Goal: Task Accomplishment & Management: Manage account settings

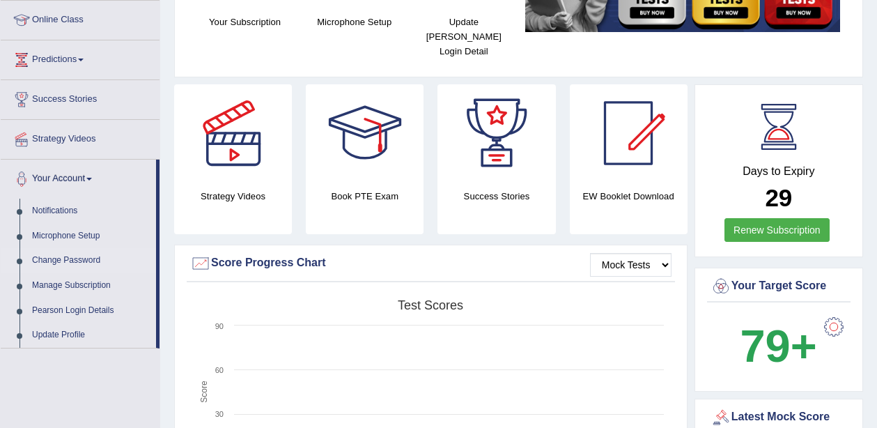
click at [65, 262] on link "Change Password" at bounding box center [91, 260] width 130 height 25
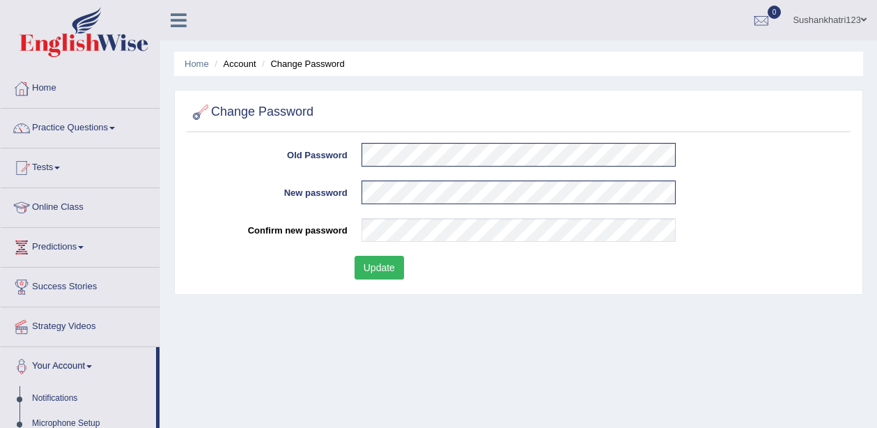
click at [372, 265] on button "Update" at bounding box center [379, 268] width 49 height 24
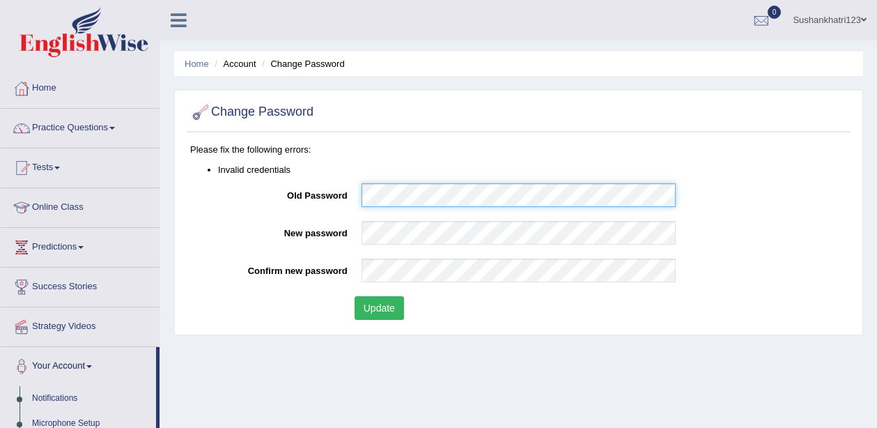
click at [353, 194] on div "Old Password" at bounding box center [518, 198] width 657 height 31
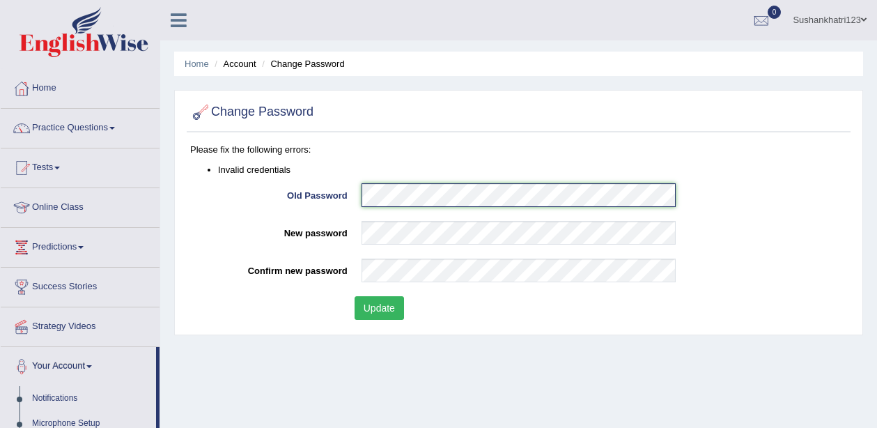
click at [325, 198] on div "Old Password" at bounding box center [518, 198] width 657 height 31
click at [391, 314] on button "Update" at bounding box center [379, 308] width 49 height 24
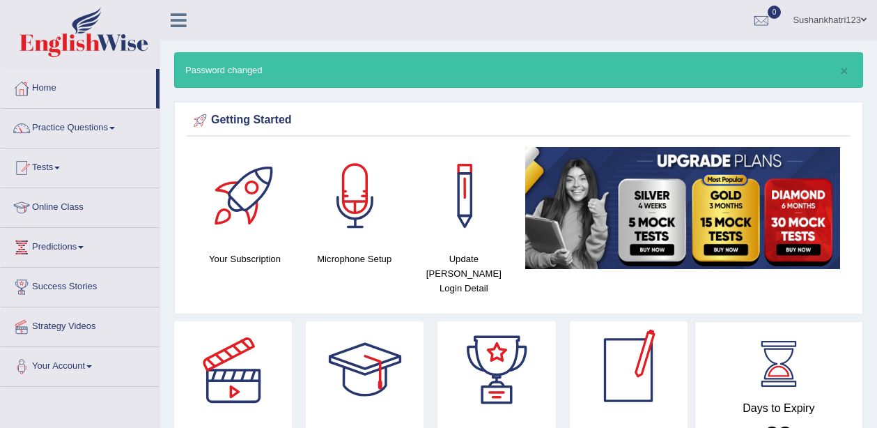
click at [828, 21] on link "Sushankhatri123" at bounding box center [829, 18] width 95 height 36
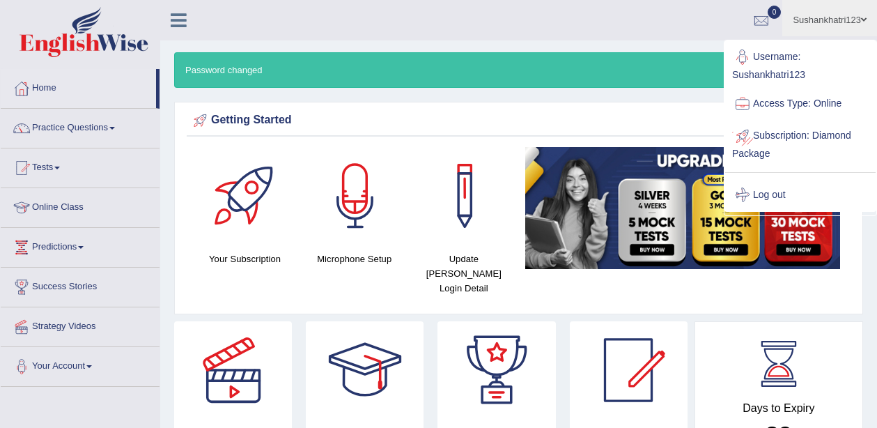
click at [771, 195] on link "Log out" at bounding box center [800, 195] width 150 height 32
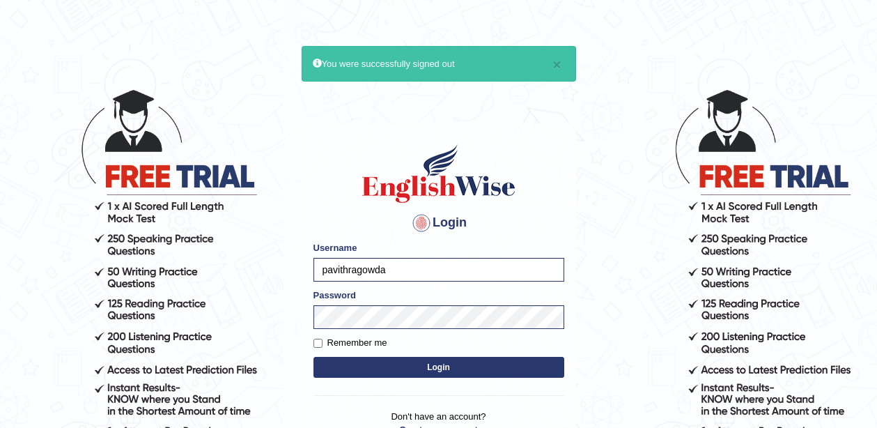
click at [247, 275] on body "× You were successfully signed out Login Please fix the following errors: Usern…" at bounding box center [438, 258] width 877 height 428
type input "s"
type input "Sushankhatri123"
click at [276, 317] on body "× You were successfully signed out Login Please fix the following errors: Usern…" at bounding box center [438, 258] width 877 height 428
click at [438, 366] on button "Login" at bounding box center [439, 367] width 251 height 21
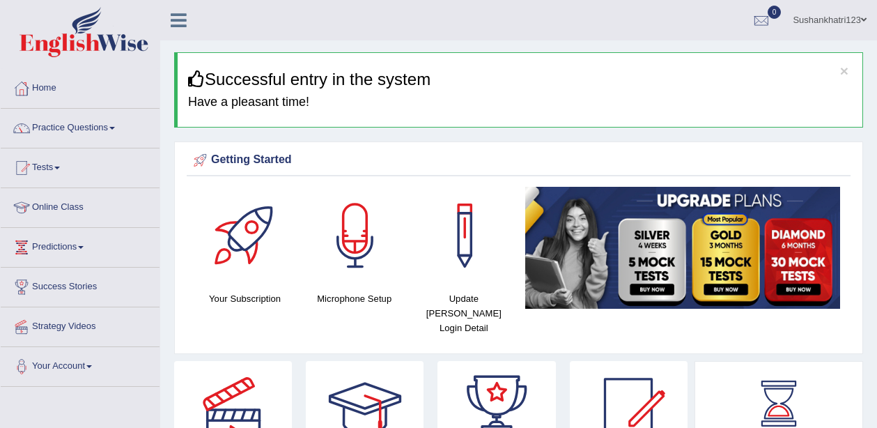
click at [859, 20] on link "Sushankhatri123" at bounding box center [829, 18] width 95 height 36
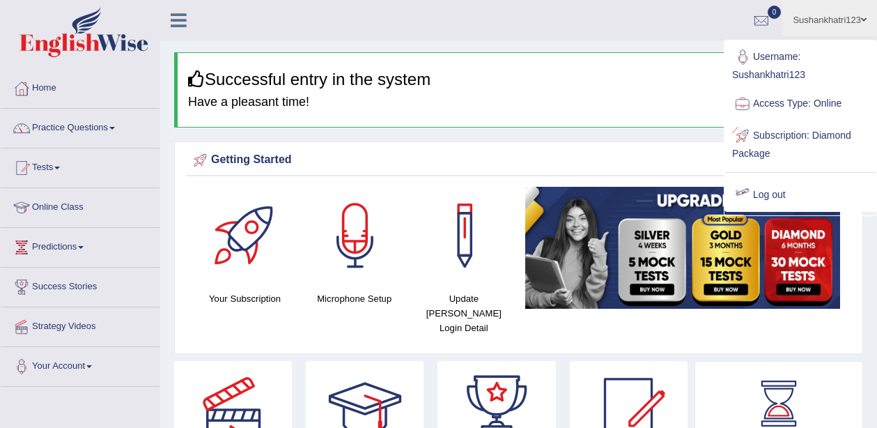
click at [764, 191] on link "Log out" at bounding box center [800, 195] width 150 height 32
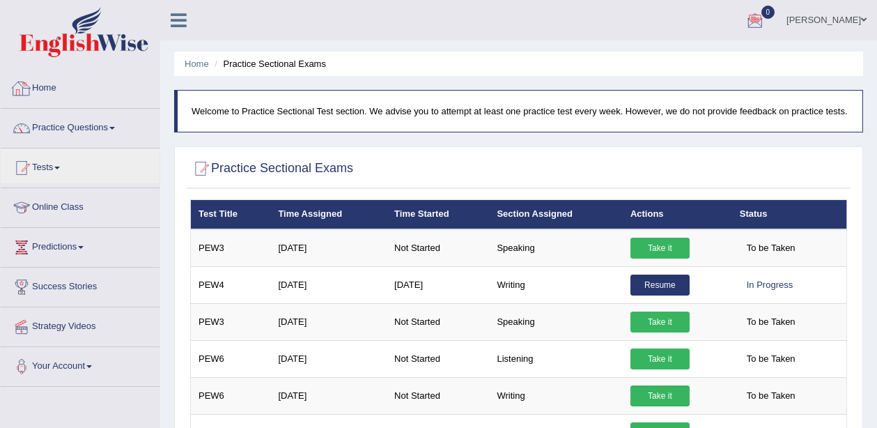
click at [54, 86] on link "Home" at bounding box center [80, 86] width 159 height 35
